Goal: Information Seeking & Learning: Learn about a topic

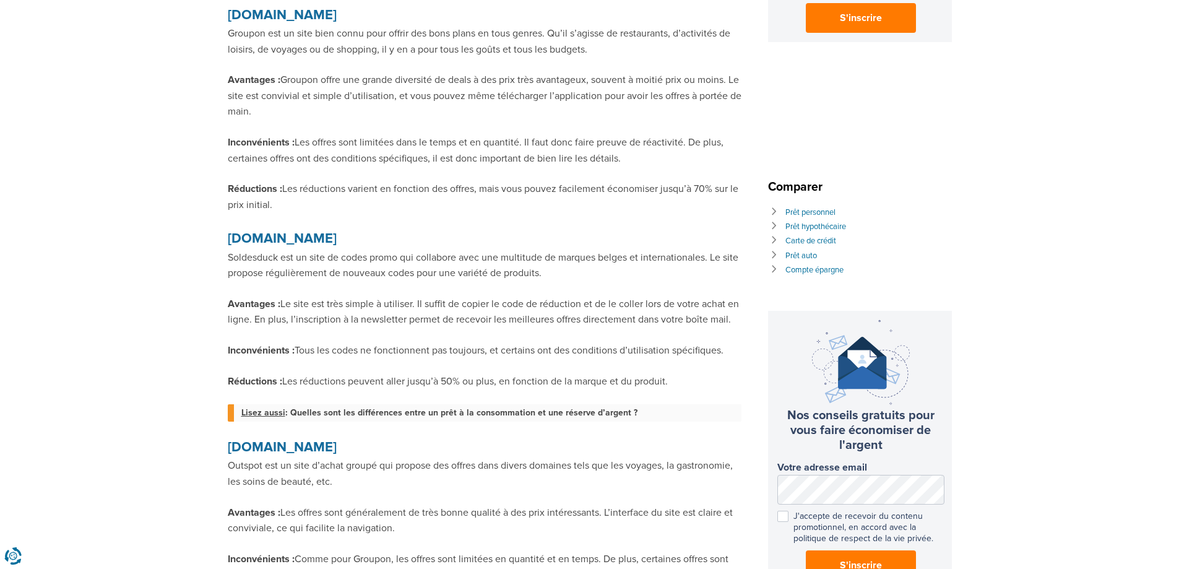
scroll to position [495, 0]
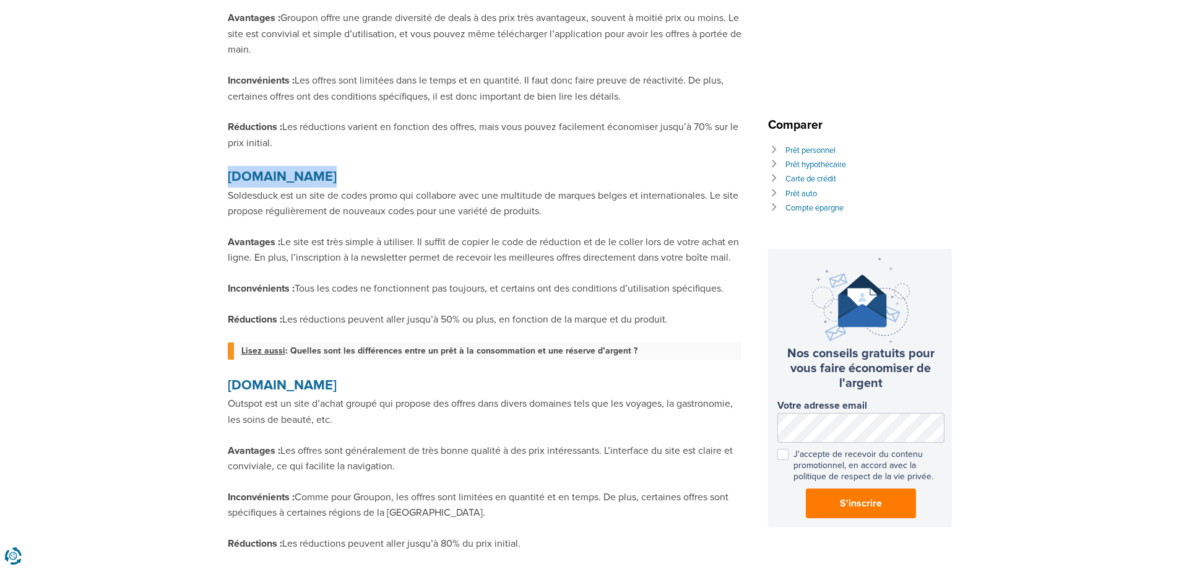
drag, startPoint x: 336, startPoint y: 194, endPoint x: 231, endPoint y: 193, distance: 104.6
click at [231, 188] on h2 "[DOMAIN_NAME]" at bounding box center [485, 177] width 514 height 22
copy strong "[DOMAIN_NAME]"
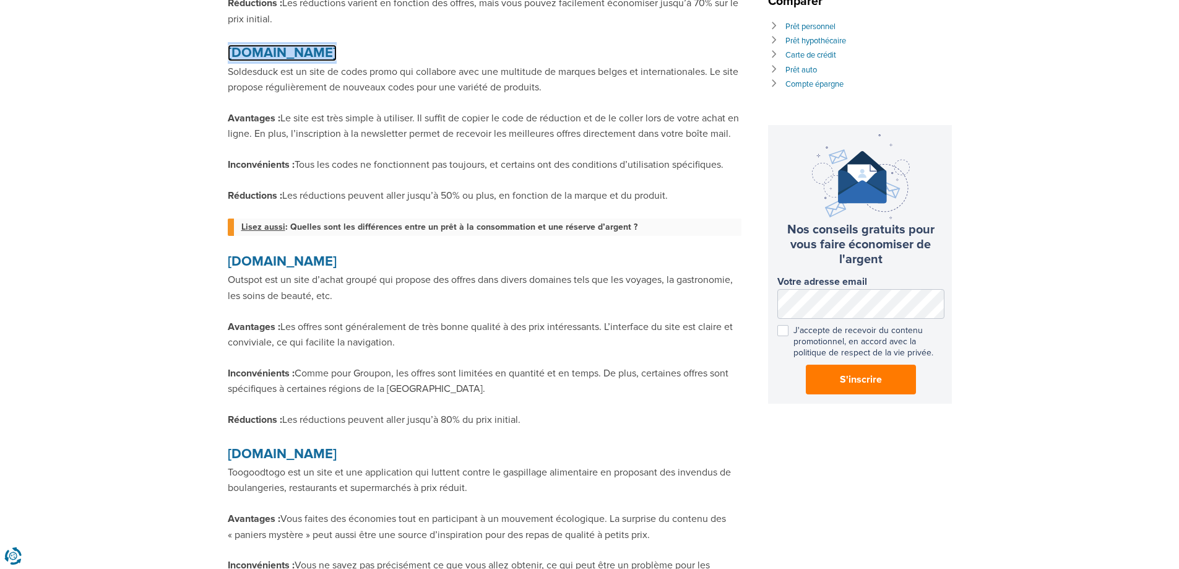
scroll to position [681, 0]
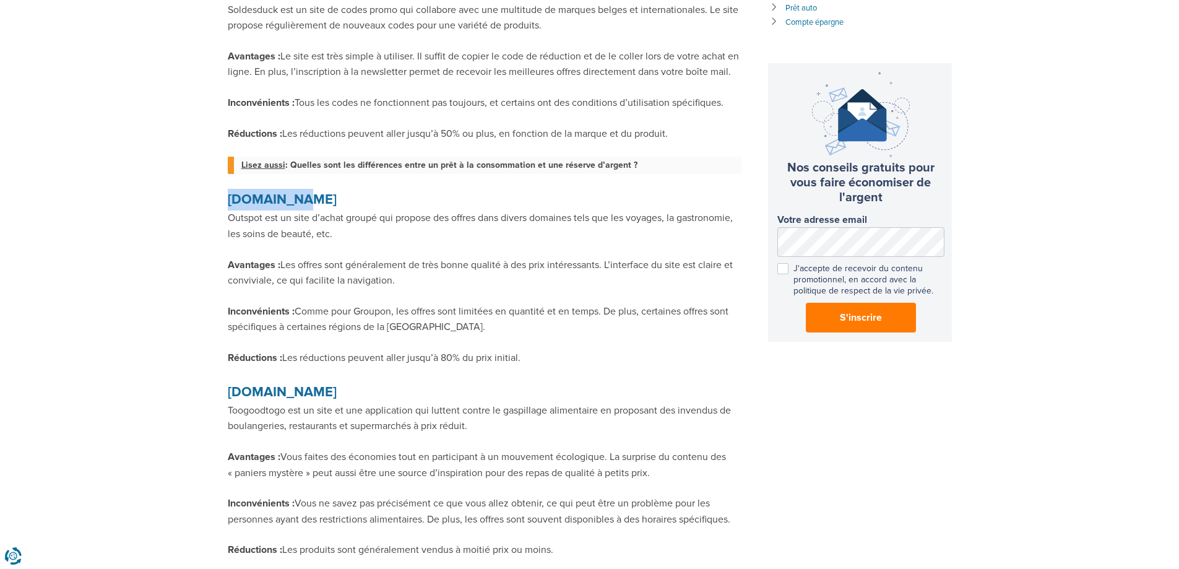
drag, startPoint x: 305, startPoint y: 234, endPoint x: 230, endPoint y: 236, distance: 74.3
click at [230, 210] on h2 "[DOMAIN_NAME]" at bounding box center [485, 200] width 514 height 22
copy strong "[DOMAIN_NAME]"
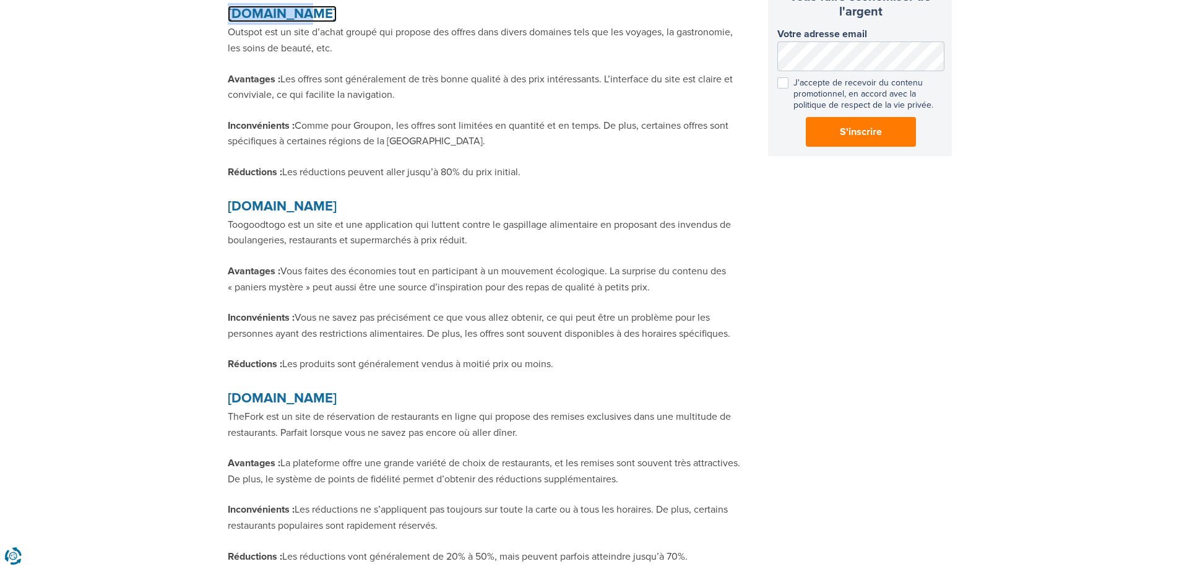
scroll to position [929, 0]
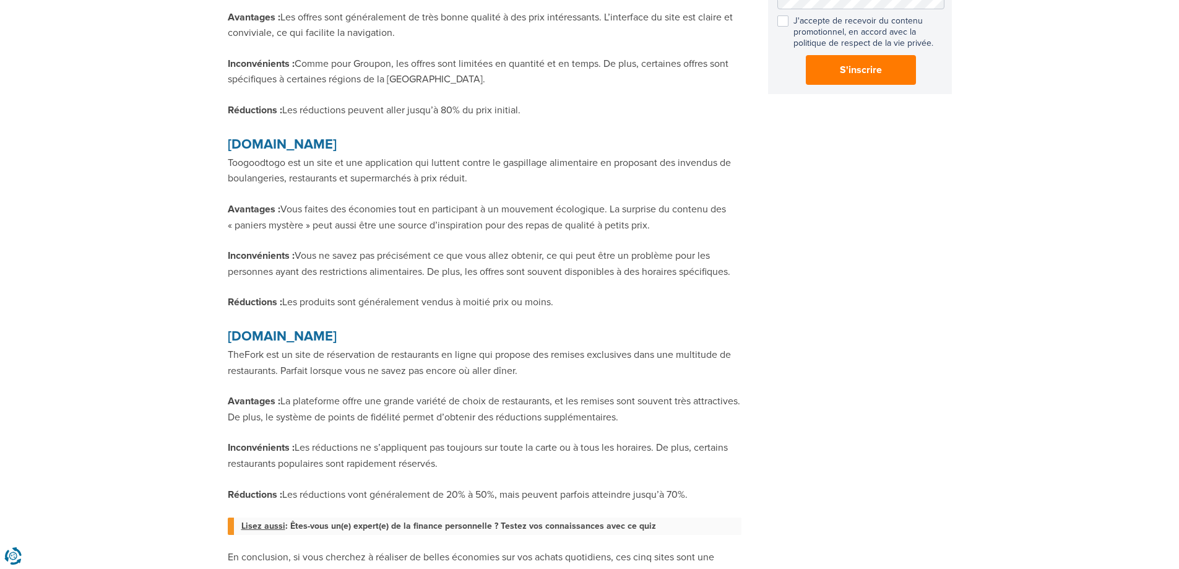
drag, startPoint x: 348, startPoint y: 179, endPoint x: 227, endPoint y: 180, distance: 120.7
click at [228, 155] on h2 "[DOMAIN_NAME]" at bounding box center [485, 145] width 514 height 22
copy strong "[DOMAIN_NAME]"
